Goal: Transaction & Acquisition: Purchase product/service

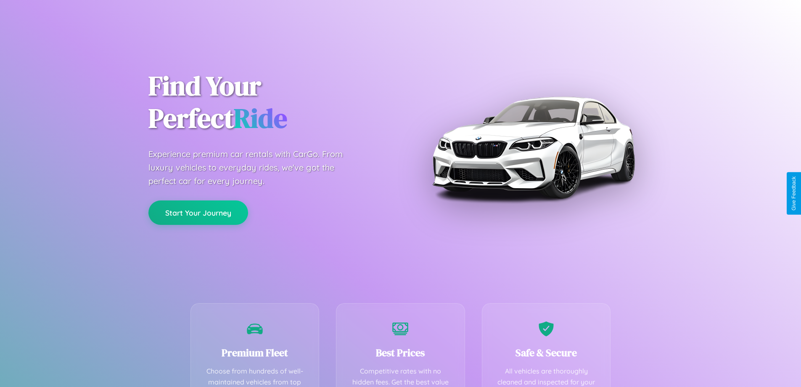
scroll to position [245, 0]
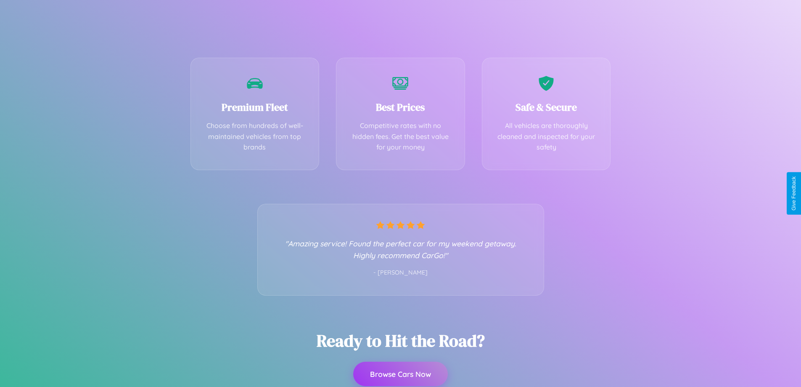
click at [400, 374] on button "Browse Cars Now" at bounding box center [400, 373] width 95 height 24
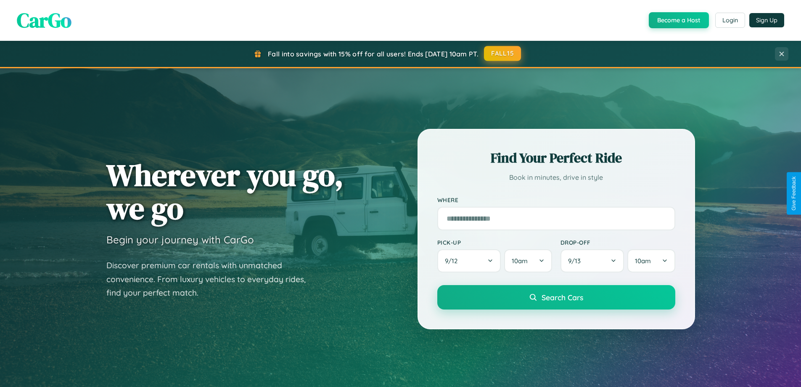
click at [503, 53] on button "FALL15" at bounding box center [502, 53] width 37 height 15
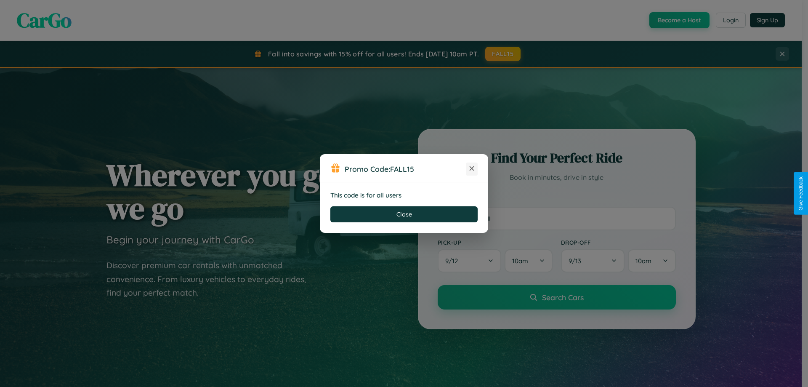
click at [471, 169] on icon at bounding box center [471, 168] width 8 height 8
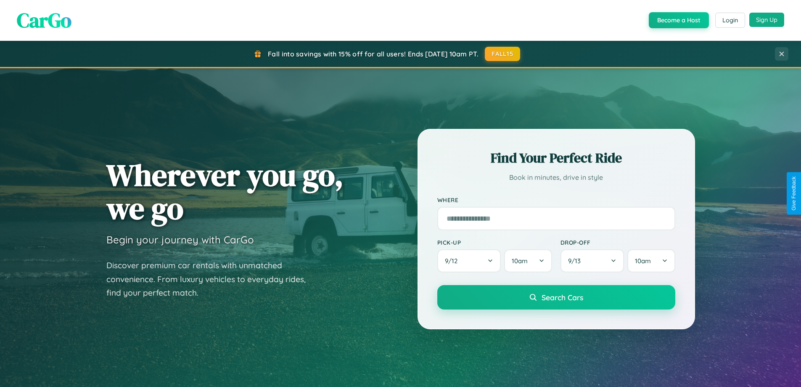
click at [767, 20] on button "Sign Up" at bounding box center [766, 20] width 35 height 14
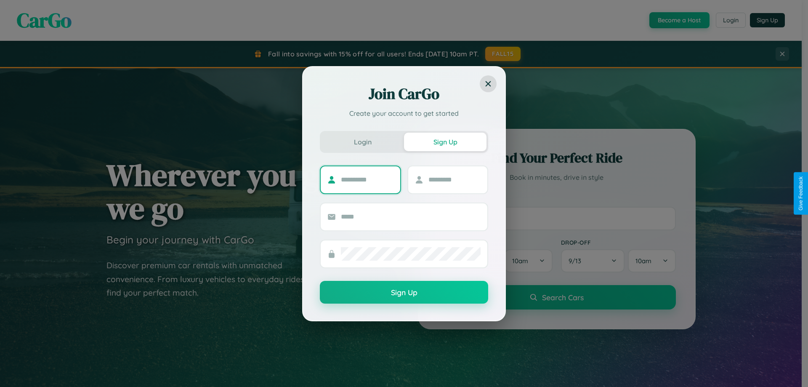
click at [367, 179] on input "text" at bounding box center [367, 179] width 53 height 13
type input "****"
click at [454, 179] on input "text" at bounding box center [454, 179] width 53 height 13
type input "*****"
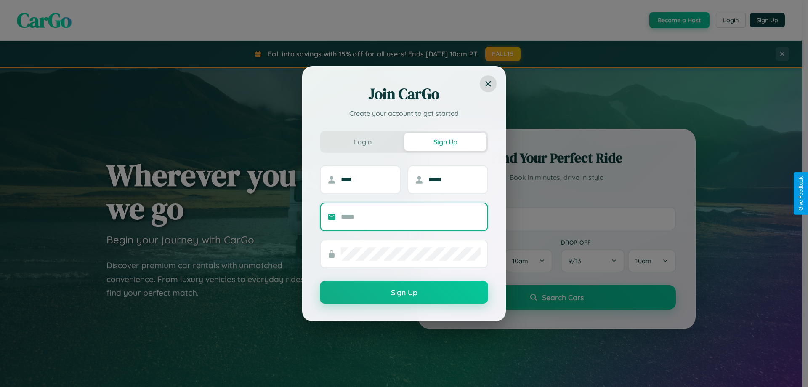
click at [410, 216] on input "text" at bounding box center [411, 216] width 140 height 13
type input "**********"
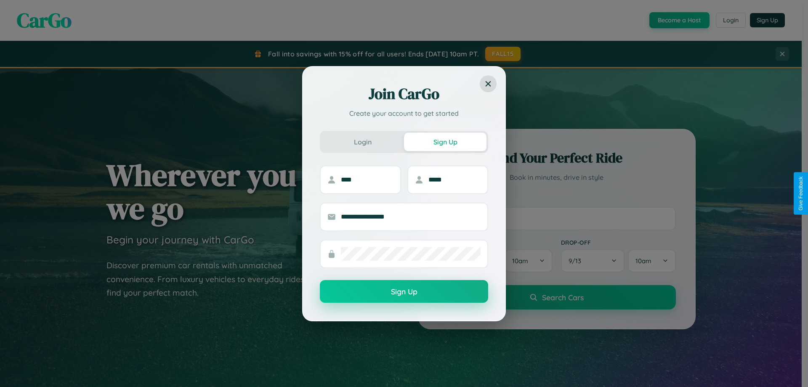
click at [404, 291] on button "Sign Up" at bounding box center [404, 291] width 168 height 23
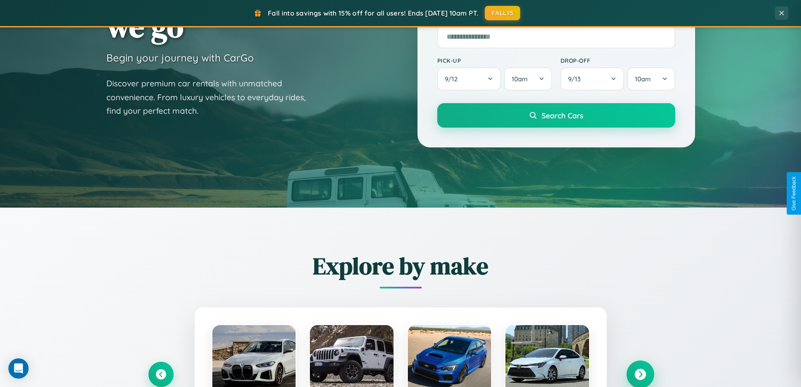
scroll to position [182, 0]
click at [640, 374] on icon at bounding box center [640, 373] width 11 height 11
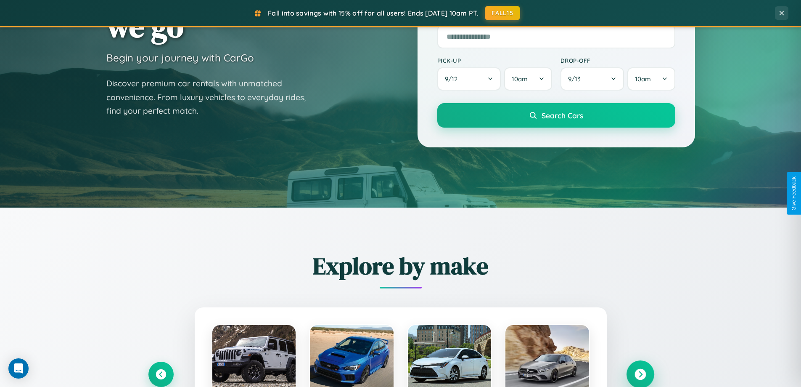
click at [640, 373] on icon at bounding box center [640, 373] width 11 height 11
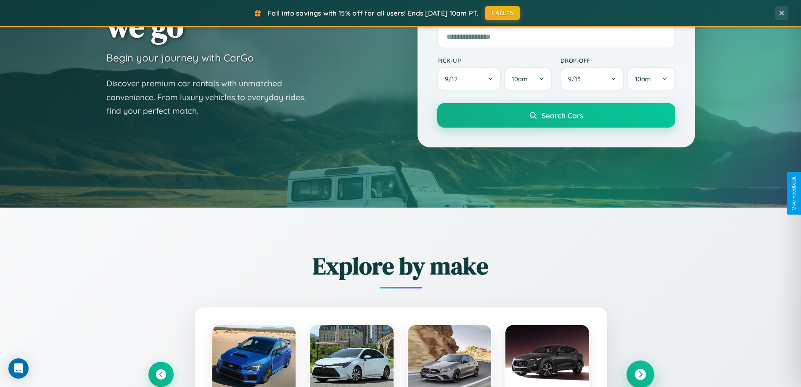
click at [640, 373] on icon at bounding box center [640, 373] width 11 height 11
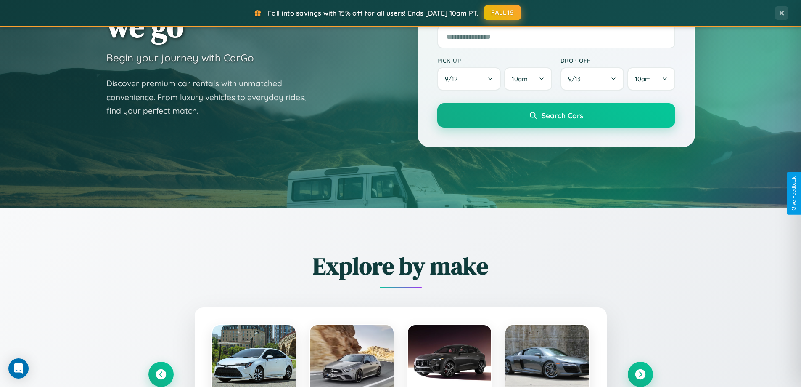
click at [503, 13] on button "FALL15" at bounding box center [502, 12] width 37 height 15
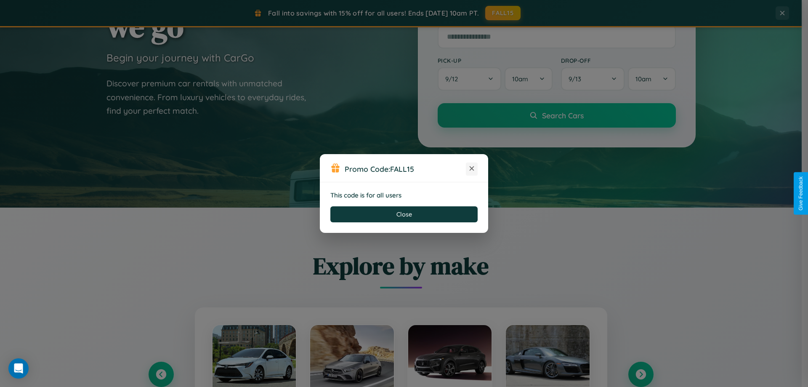
click at [471, 169] on icon at bounding box center [471, 168] width 8 height 8
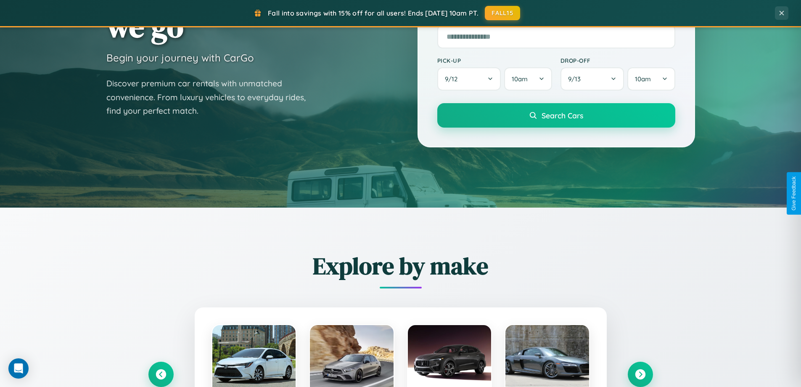
scroll to position [579, 0]
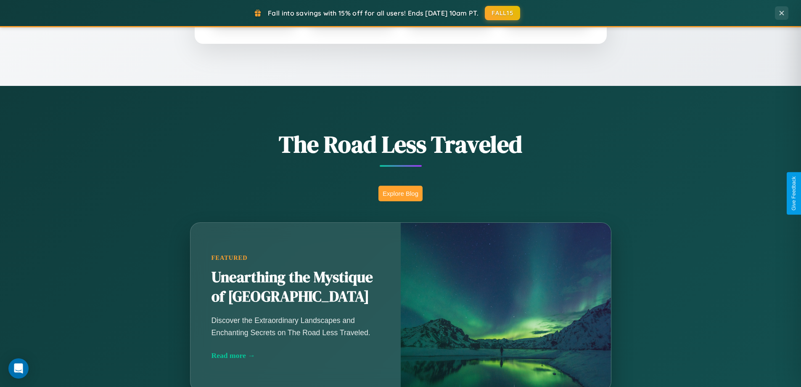
click at [400, 193] on button "Explore Blog" at bounding box center [401, 193] width 44 height 16
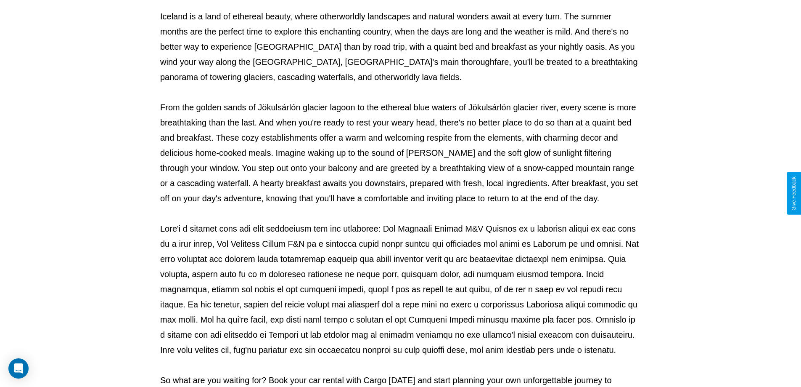
scroll to position [272, 0]
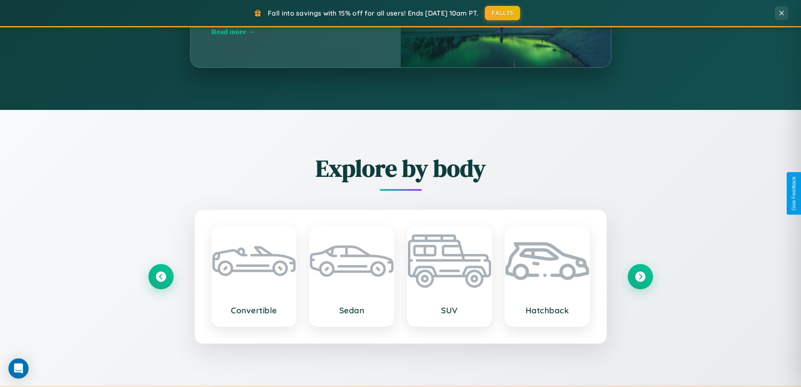
scroll to position [1351, 0]
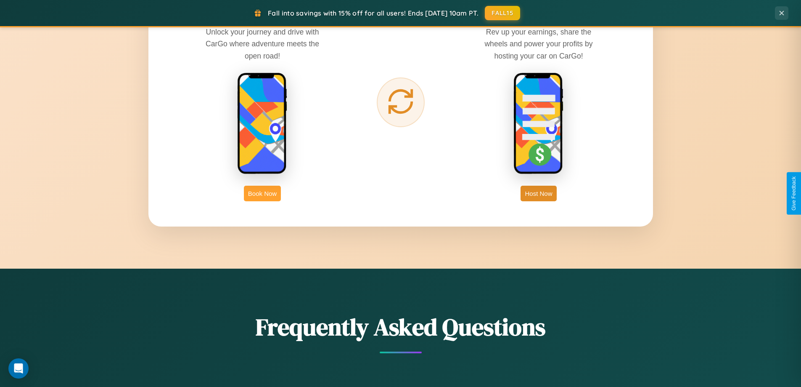
click at [262, 193] on button "Book Now" at bounding box center [262, 193] width 37 height 16
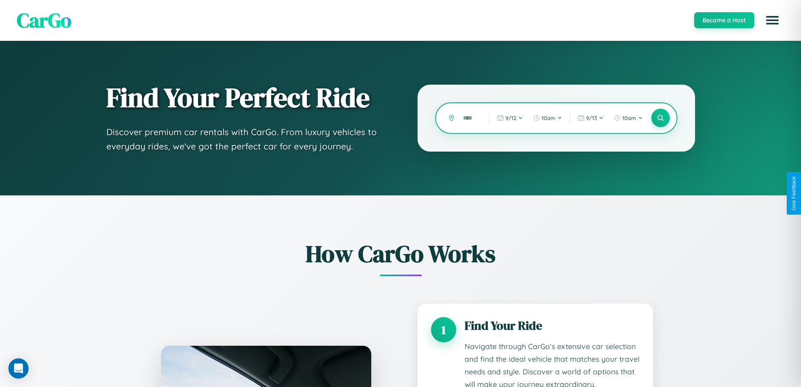
click at [470, 118] on input "text" at bounding box center [470, 118] width 22 height 15
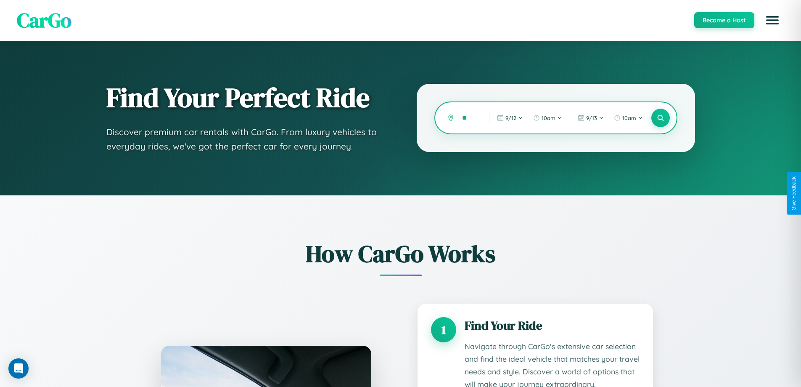
type input "*"
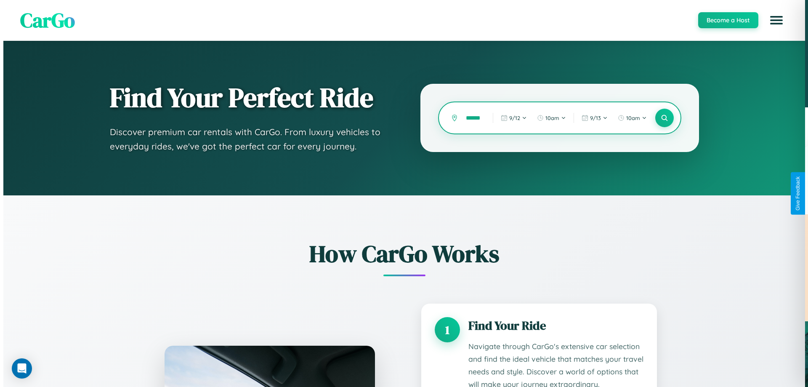
scroll to position [0, 8]
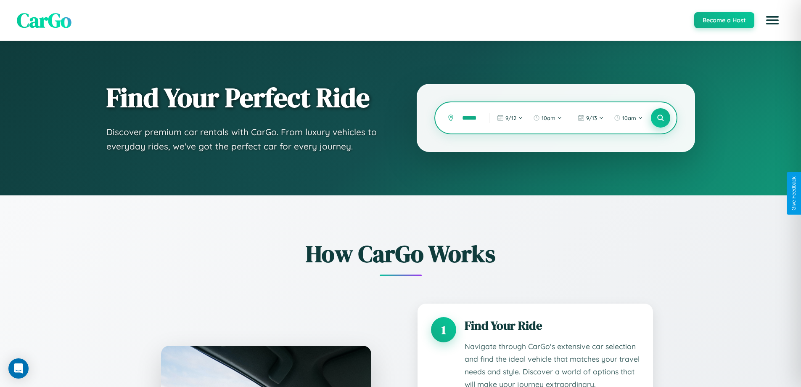
type input "******"
click at [660, 118] on icon at bounding box center [661, 118] width 8 height 8
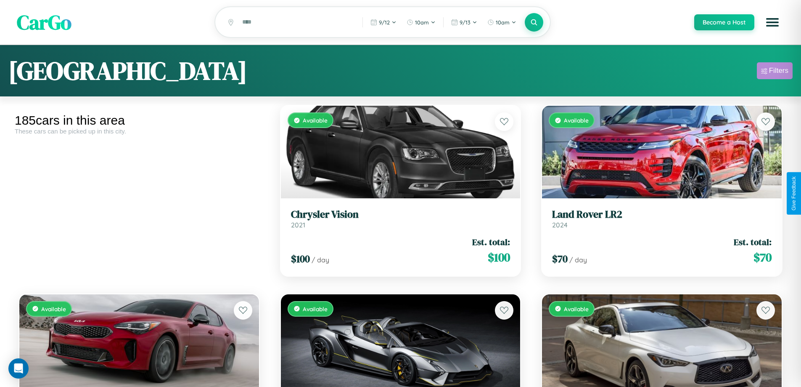
click at [775, 72] on div "Filters" at bounding box center [778, 70] width 19 height 8
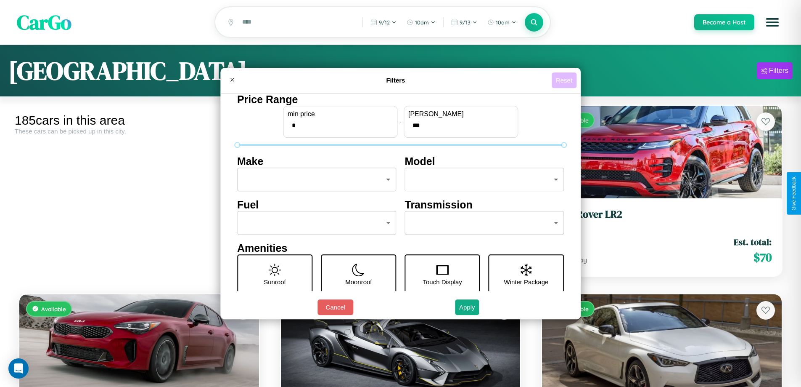
click at [565, 80] on button "Reset" at bounding box center [564, 80] width 25 height 16
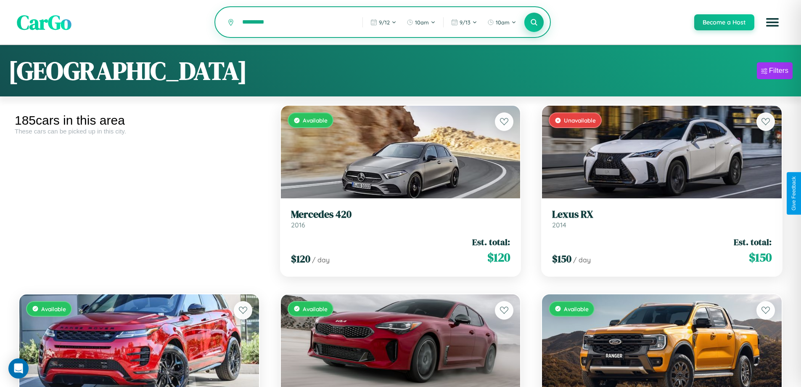
type input "*********"
click at [534, 23] on icon at bounding box center [534, 22] width 8 height 8
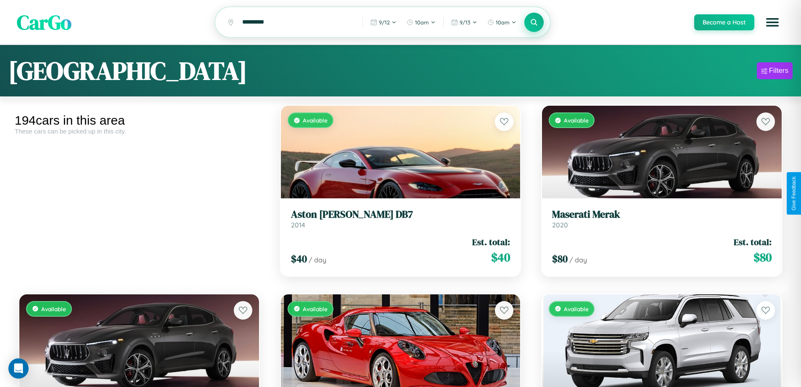
scroll to position [8594, 0]
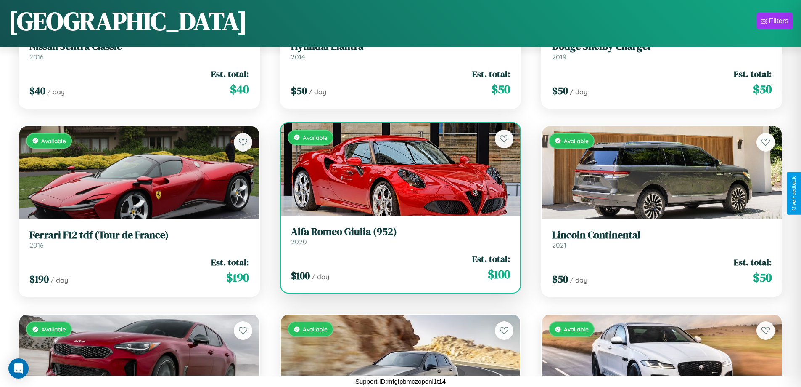
click at [397, 170] on div "Available" at bounding box center [401, 169] width 240 height 93
click at [397, 169] on div "Available" at bounding box center [401, 169] width 240 height 93
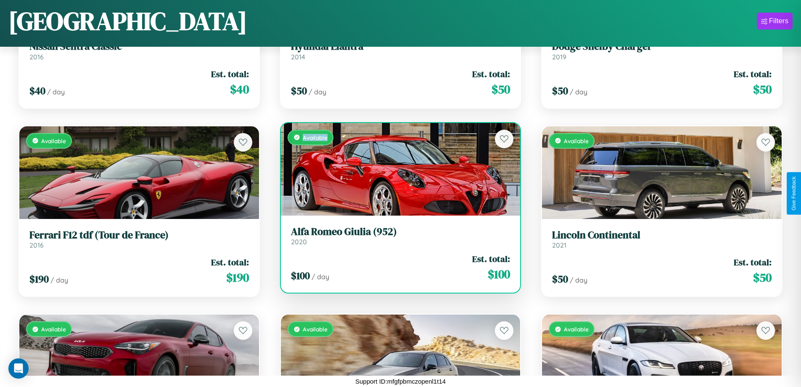
click at [397, 169] on div "Available" at bounding box center [401, 169] width 240 height 93
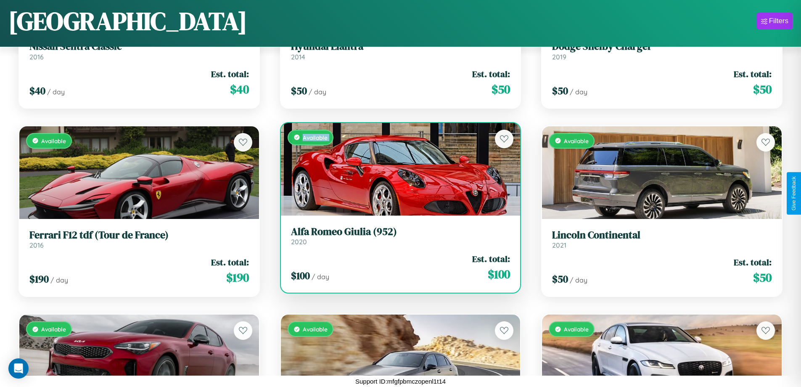
click at [397, 169] on div "Available" at bounding box center [401, 169] width 240 height 93
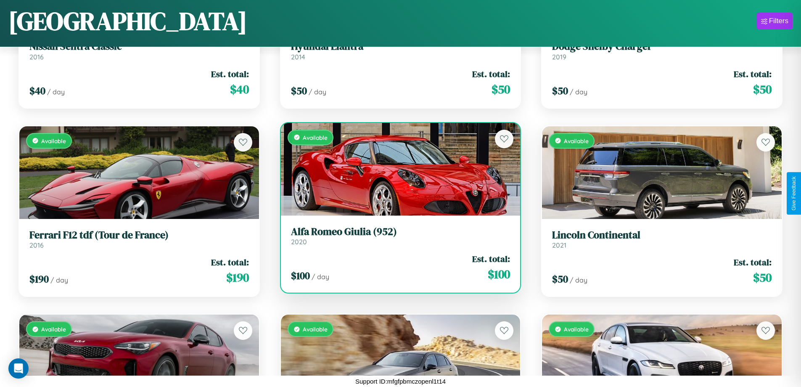
click at [397, 169] on div "Available" at bounding box center [401, 169] width 240 height 93
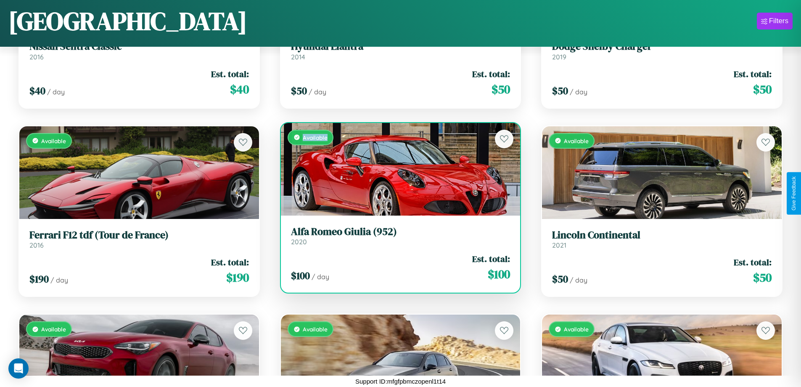
click at [397, 169] on div "Available" at bounding box center [401, 169] width 240 height 93
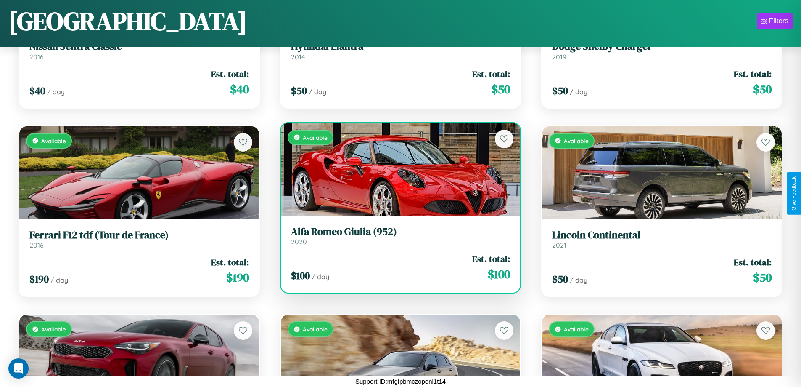
click at [397, 236] on h3 "Alfa Romeo Giulia (952)" at bounding box center [401, 231] width 220 height 12
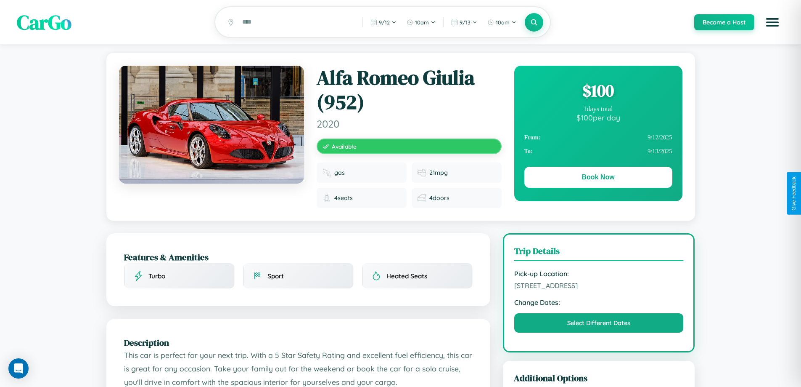
click at [598, 92] on div "$ 100" at bounding box center [598, 90] width 148 height 23
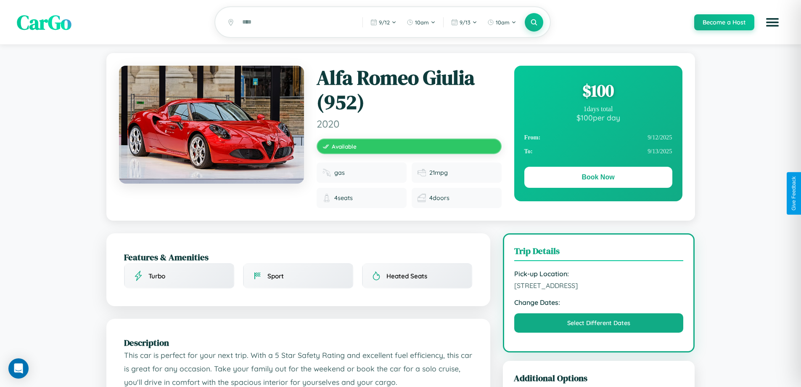
click at [598, 92] on div "$ 100" at bounding box center [598, 90] width 148 height 23
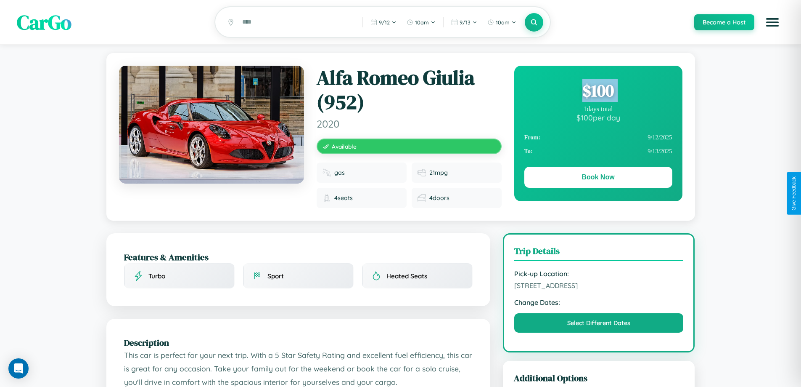
click at [598, 92] on div "$ 100" at bounding box center [598, 90] width 148 height 23
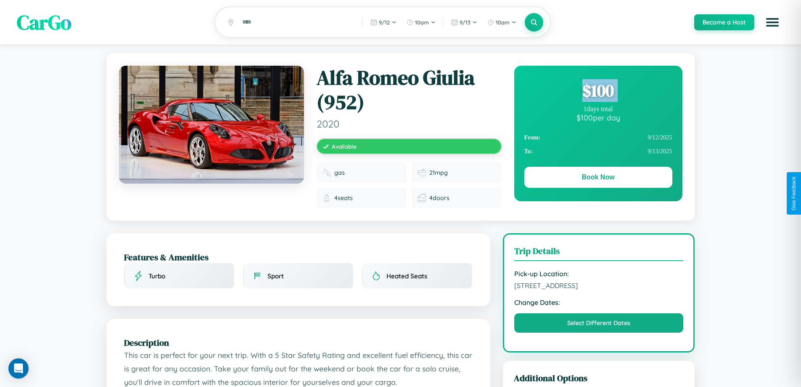
click at [598, 92] on div "$ 100" at bounding box center [598, 90] width 148 height 23
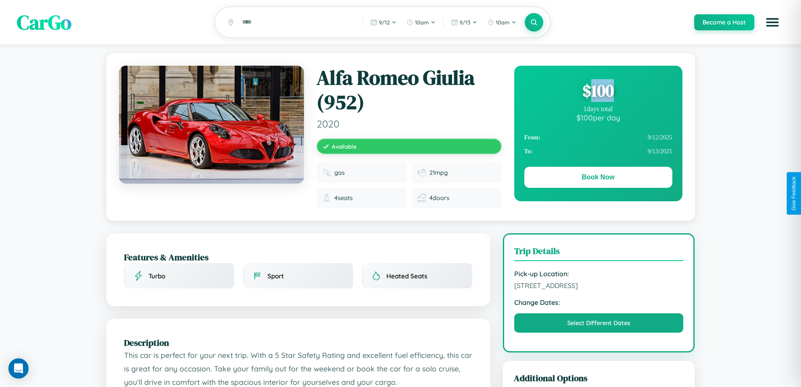
click at [598, 92] on div "$ 100" at bounding box center [598, 90] width 148 height 23
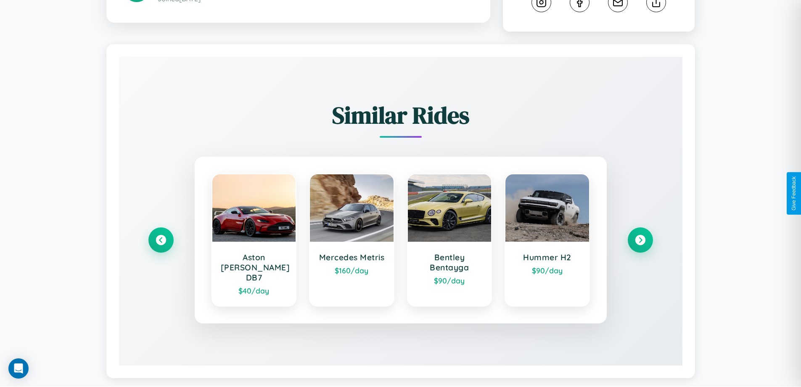
scroll to position [475, 0]
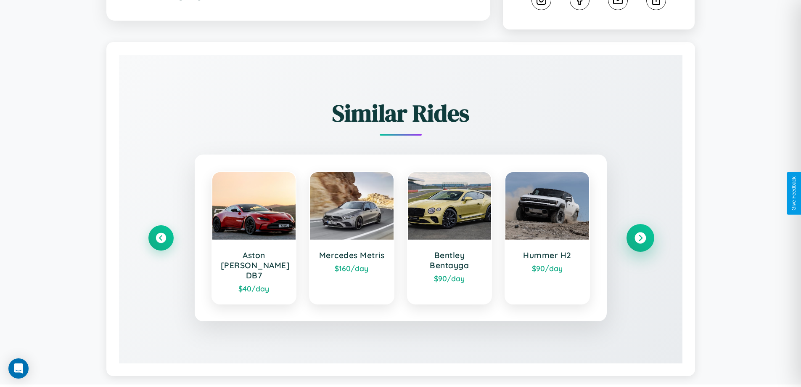
click at [640, 234] on icon at bounding box center [640, 237] width 11 height 11
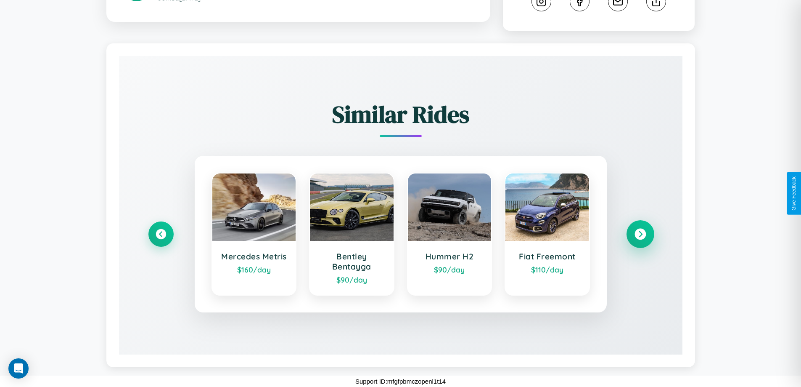
click at [640, 234] on icon at bounding box center [640, 233] width 11 height 11
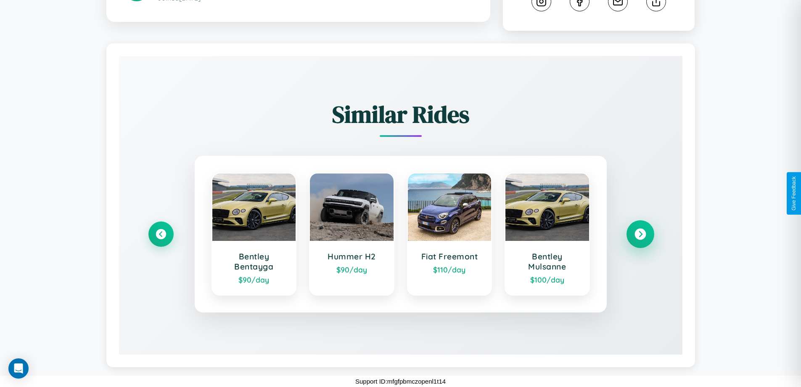
click at [640, 234] on icon at bounding box center [640, 233] width 11 height 11
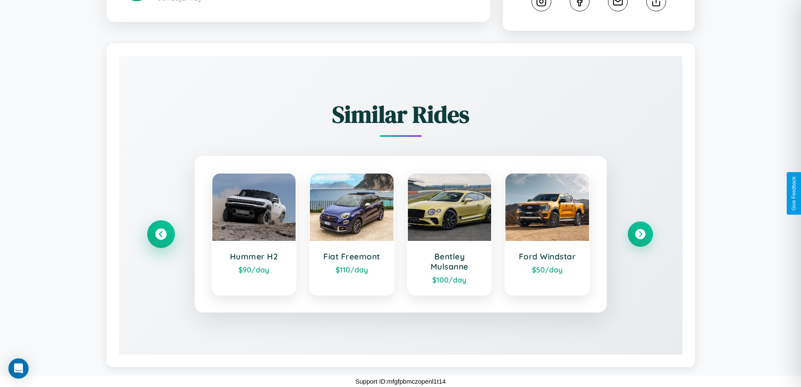
click at [161, 234] on icon at bounding box center [160, 233] width 11 height 11
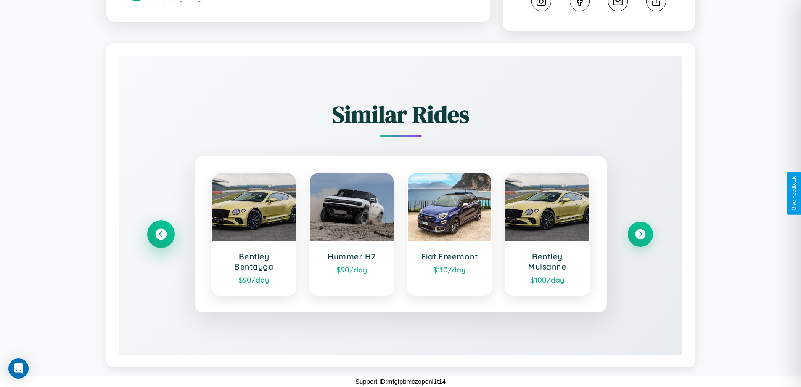
click at [161, 234] on icon at bounding box center [160, 233] width 11 height 11
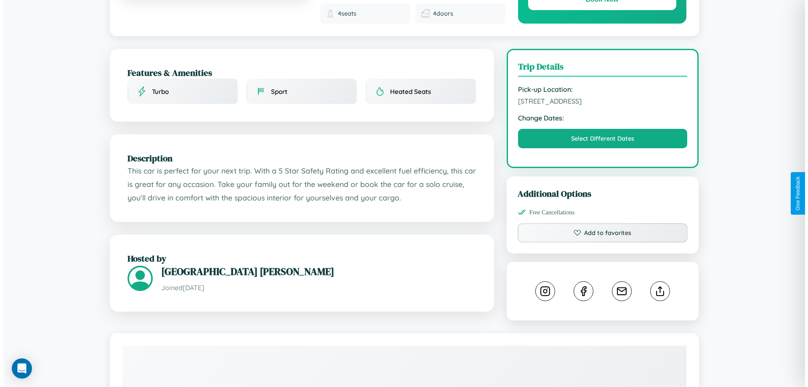
scroll to position [0, 0]
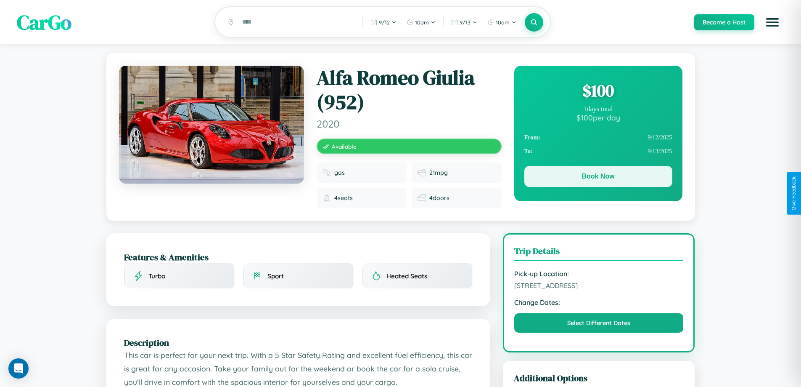
click at [598, 177] on button "Book Now" at bounding box center [598, 176] width 148 height 21
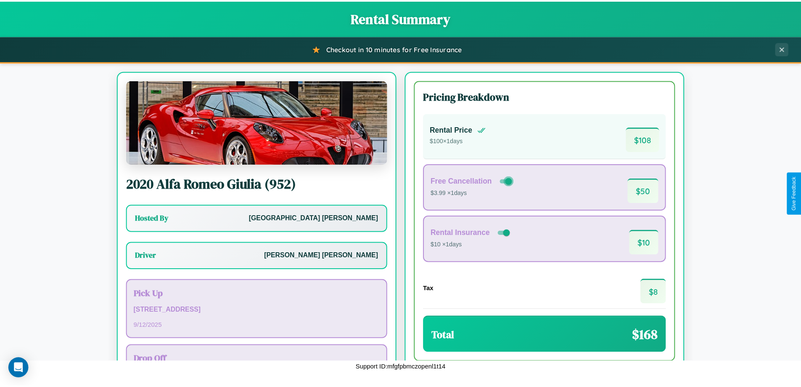
scroll to position [61, 0]
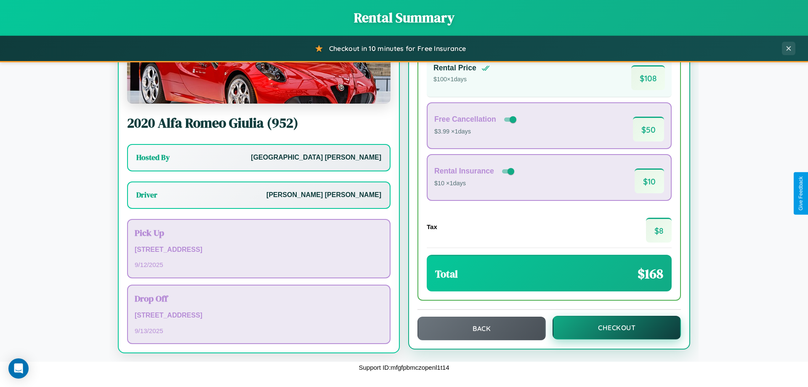
click at [611, 327] on button "Checkout" at bounding box center [616, 327] width 128 height 24
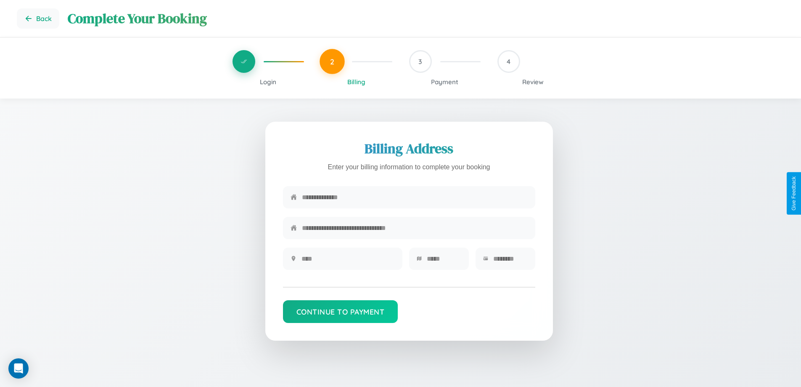
click at [415, 198] on input "text" at bounding box center [415, 197] width 226 height 21
type input "**********"
click at [348, 261] on input "text" at bounding box center [348, 258] width 93 height 21
type input "********"
click at [444, 261] on input "text" at bounding box center [444, 258] width 34 height 21
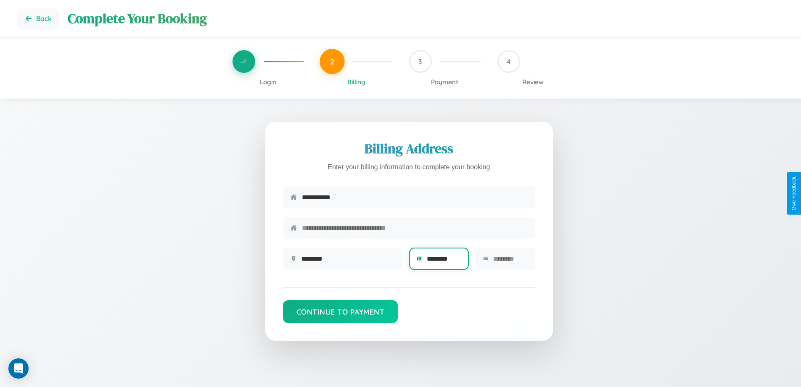
type input "********"
click at [510, 261] on input "text" at bounding box center [510, 258] width 34 height 21
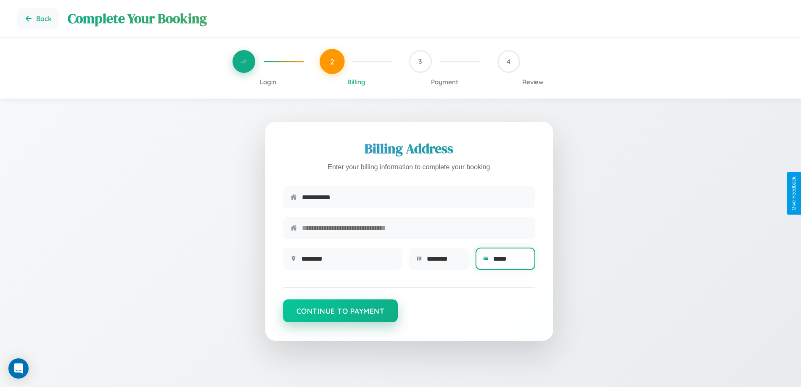
type input "*****"
click at [340, 315] on button "Continue to Payment" at bounding box center [340, 310] width 115 height 23
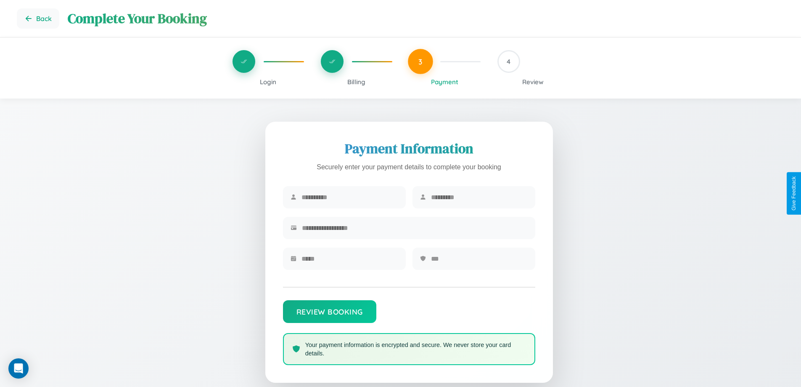
click at [350, 197] on input "text" at bounding box center [350, 197] width 97 height 21
type input "******"
click at [479, 197] on input "text" at bounding box center [479, 197] width 97 height 21
type input "*******"
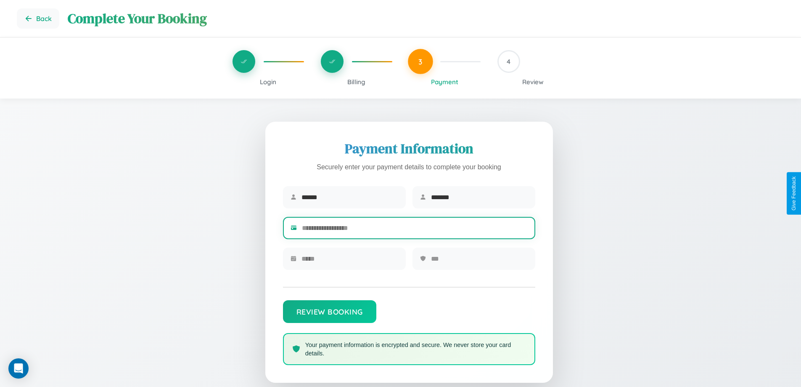
click at [415, 229] on input "text" at bounding box center [415, 227] width 226 height 21
type input "**********"
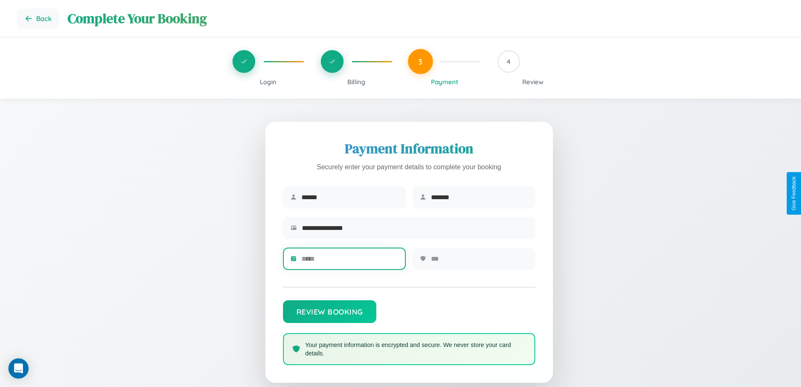
click at [350, 261] on input "text" at bounding box center [350, 258] width 97 height 21
type input "*****"
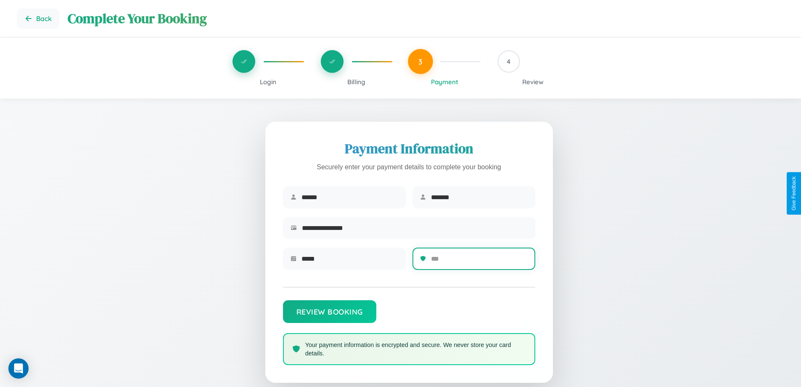
click at [479, 261] on input "text" at bounding box center [479, 258] width 97 height 21
type input "***"
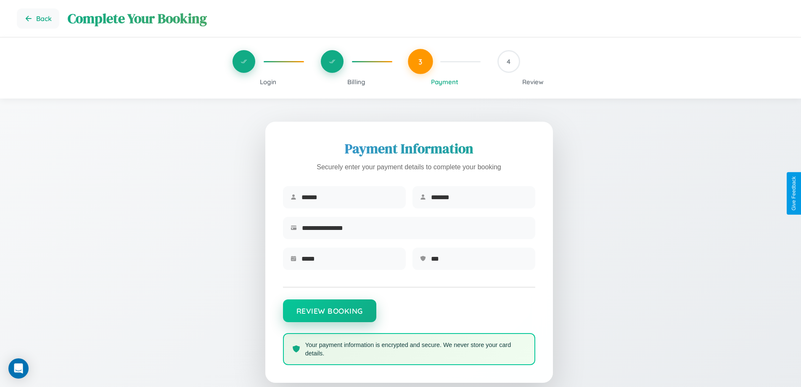
click at [329, 315] on button "Review Booking" at bounding box center [329, 310] width 93 height 23
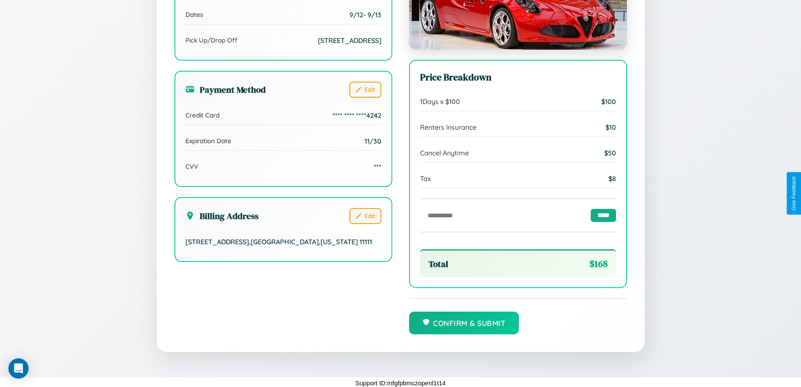
scroll to position [257, 0]
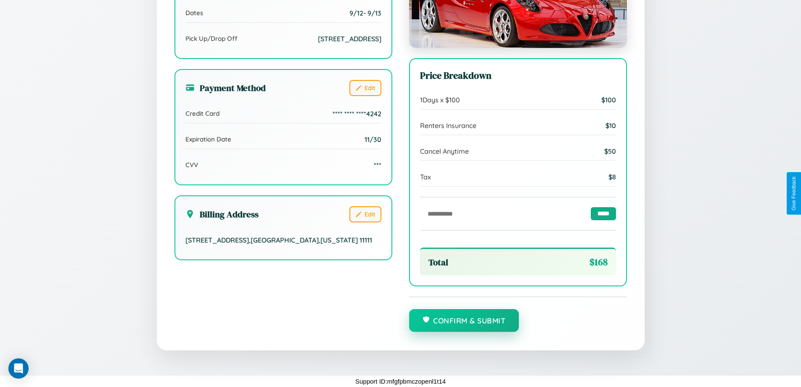
click at [464, 320] on button "Confirm & Submit" at bounding box center [464, 320] width 110 height 23
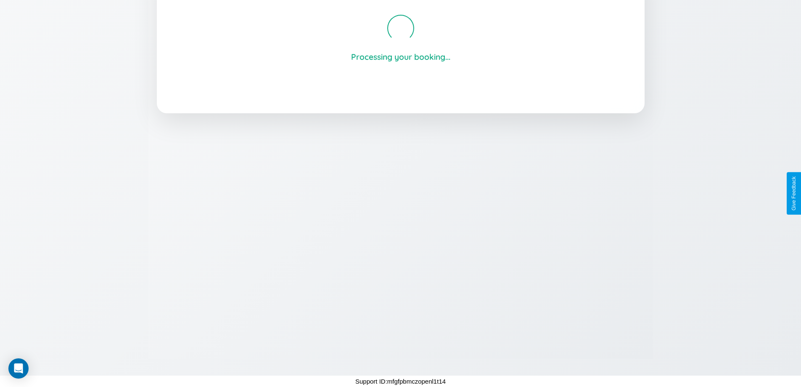
scroll to position [160, 0]
